Goal: Information Seeking & Learning: Find specific fact

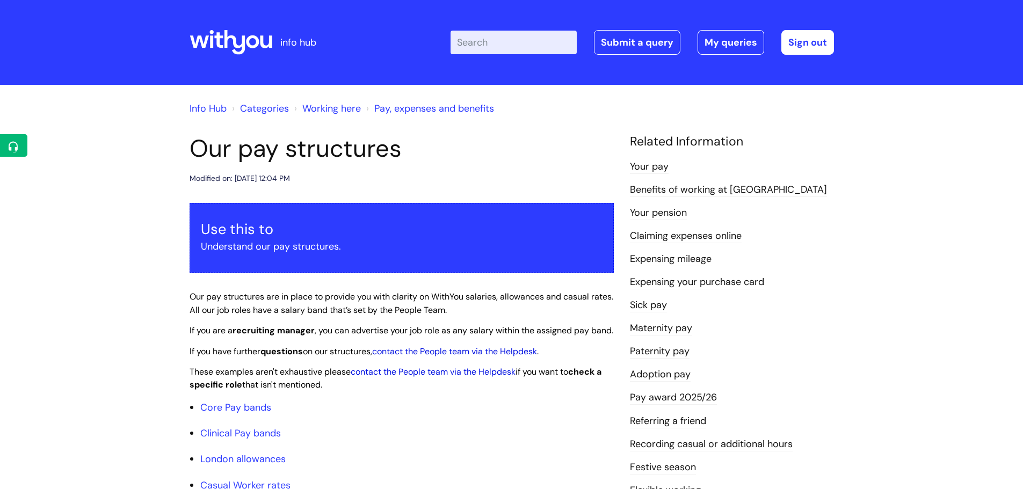
click at [507, 41] on input "Enter your search term here..." at bounding box center [514, 43] width 126 height 24
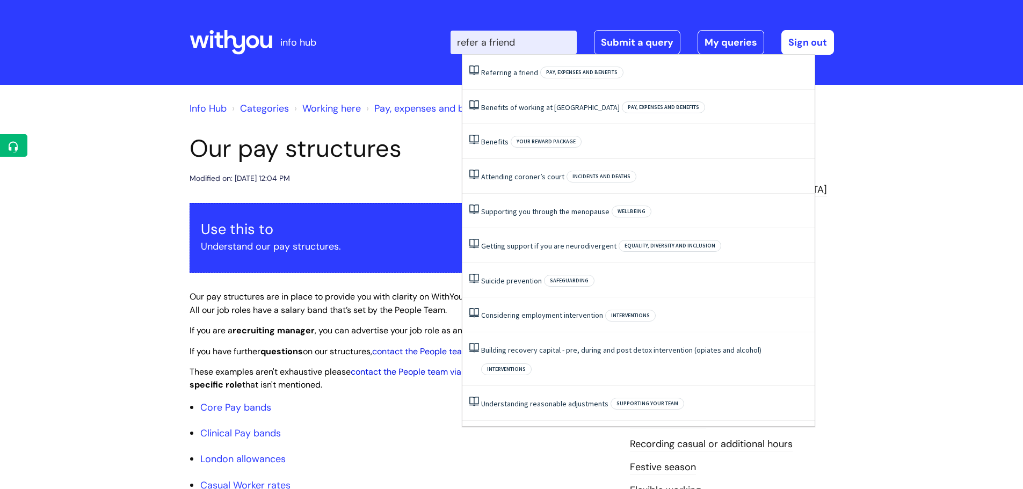
type input "refer a friend"
click button "Search" at bounding box center [0, 0] width 0 height 0
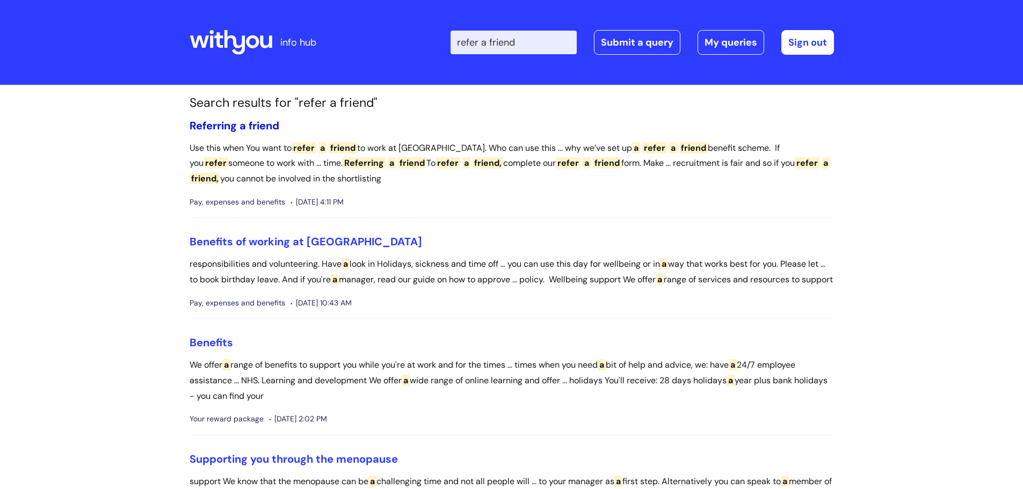
click at [238, 119] on link "Referring a friend" at bounding box center [235, 126] width 90 height 14
